Goal: Understand process/instructions: Learn about a topic

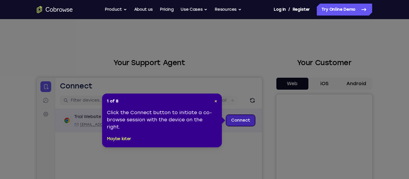
click at [247, 120] on link "Connect" at bounding box center [240, 120] width 28 height 11
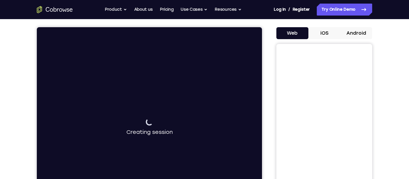
scroll to position [51, 0]
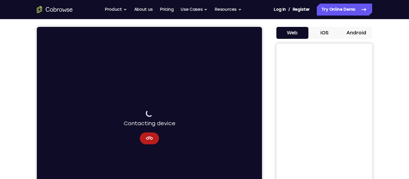
click at [231, 99] on div "Connecting to device Contacting device" at bounding box center [149, 127] width 225 height 201
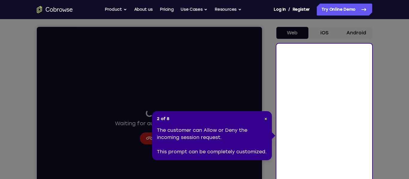
click at [97, 147] on icon at bounding box center [204, 114] width 409 height 228
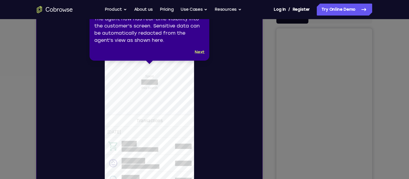
scroll to position [66, 0]
click at [341, 104] on icon at bounding box center [204, 106] width 409 height 212
click at [196, 52] on button "Next" at bounding box center [200, 52] width 10 height 7
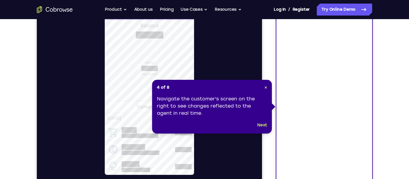
scroll to position [81, 0]
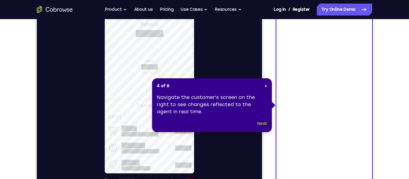
click at [265, 121] on button "Next" at bounding box center [262, 123] width 10 height 7
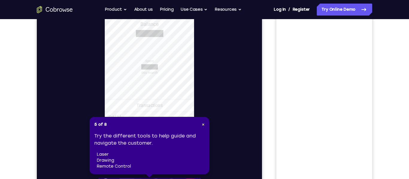
click at [228, 95] on div at bounding box center [152, 87] width 220 height 173
click at [204, 124] on span "×" at bounding box center [203, 124] width 3 height 5
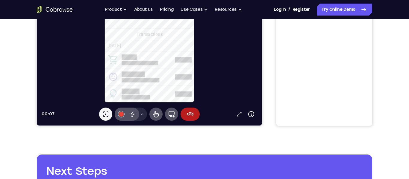
scroll to position [148, 0]
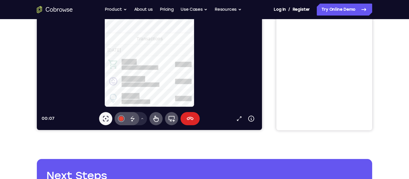
click at [193, 116] on icon at bounding box center [189, 118] width 7 height 7
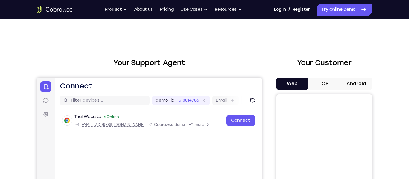
scroll to position [12, 0]
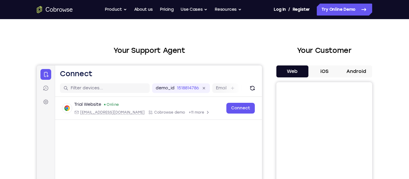
click at [356, 71] on button "Android" at bounding box center [356, 72] width 32 height 12
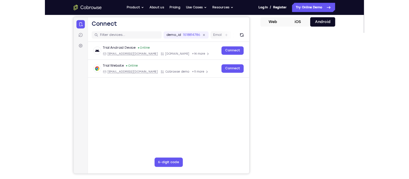
scroll to position [55, 0]
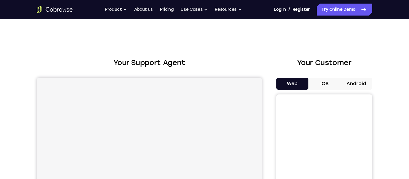
scroll to position [55, 0]
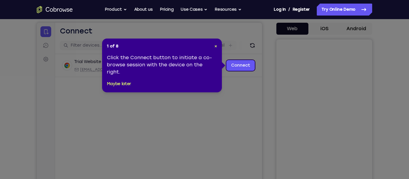
click at [240, 43] on icon at bounding box center [204, 89] width 409 height 179
click at [215, 45] on span "×" at bounding box center [215, 46] width 3 height 5
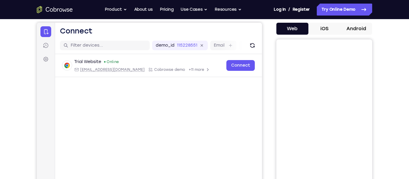
click at [330, 29] on button "iOS" at bounding box center [324, 29] width 32 height 12
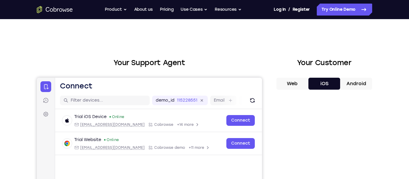
click at [350, 85] on button "Android" at bounding box center [356, 84] width 32 height 12
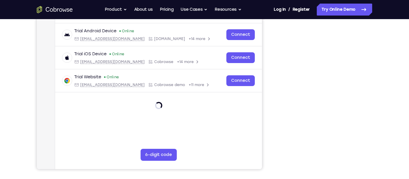
scroll to position [108, 0]
